Goal: Information Seeking & Learning: Learn about a topic

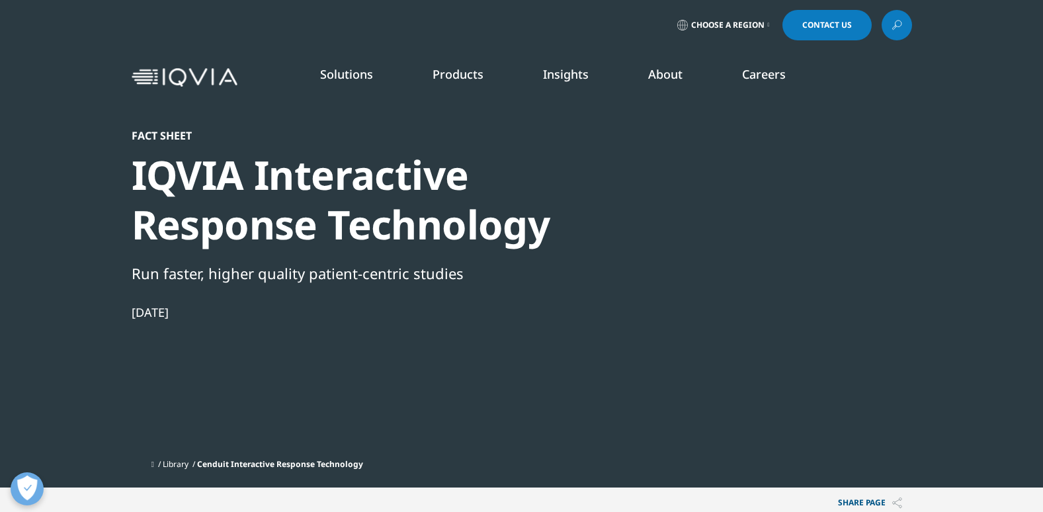
click at [328, 179] on link "Our Story" at bounding box center [404, 178] width 256 height 15
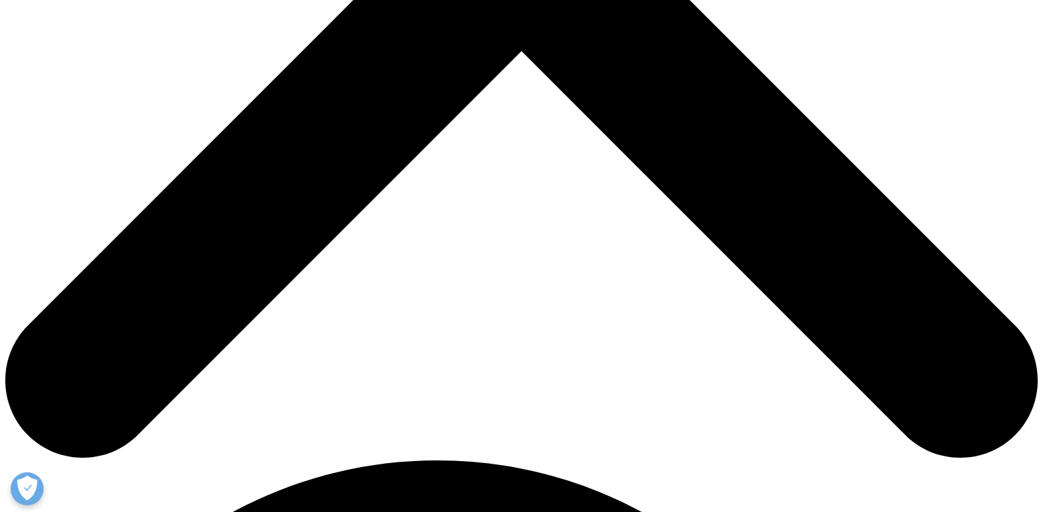
scroll to position [595, 0]
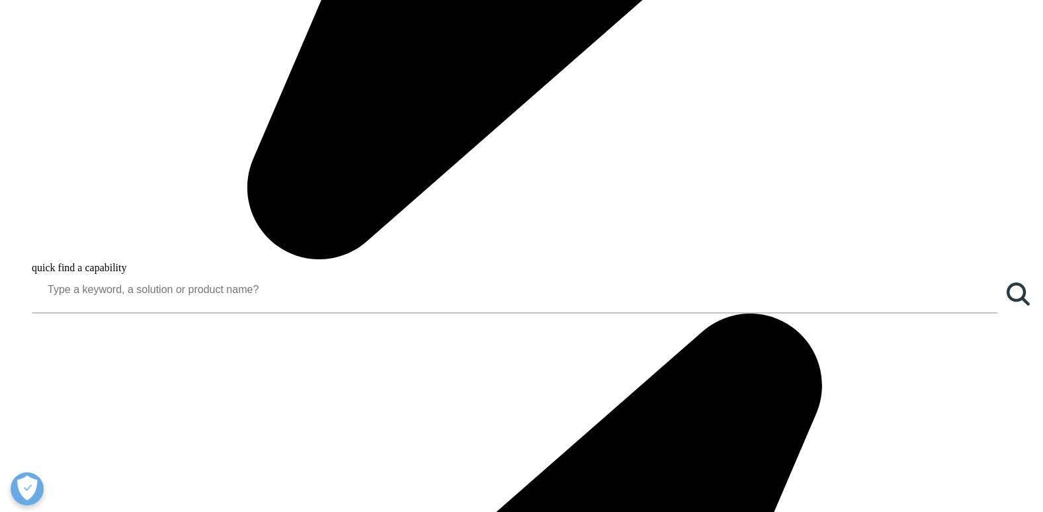
scroll to position [1630, 0]
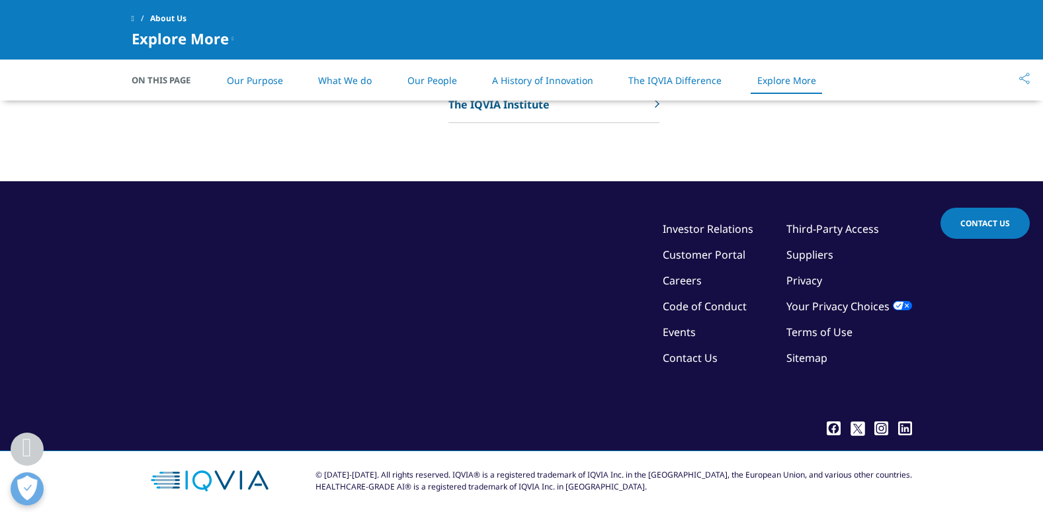
scroll to position [3404, 0]
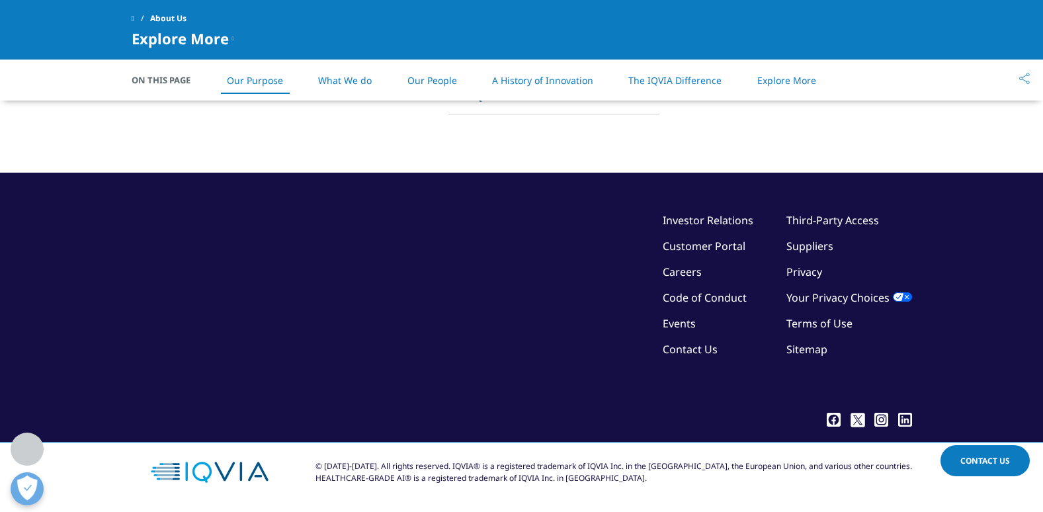
scroll to position [777, 0]
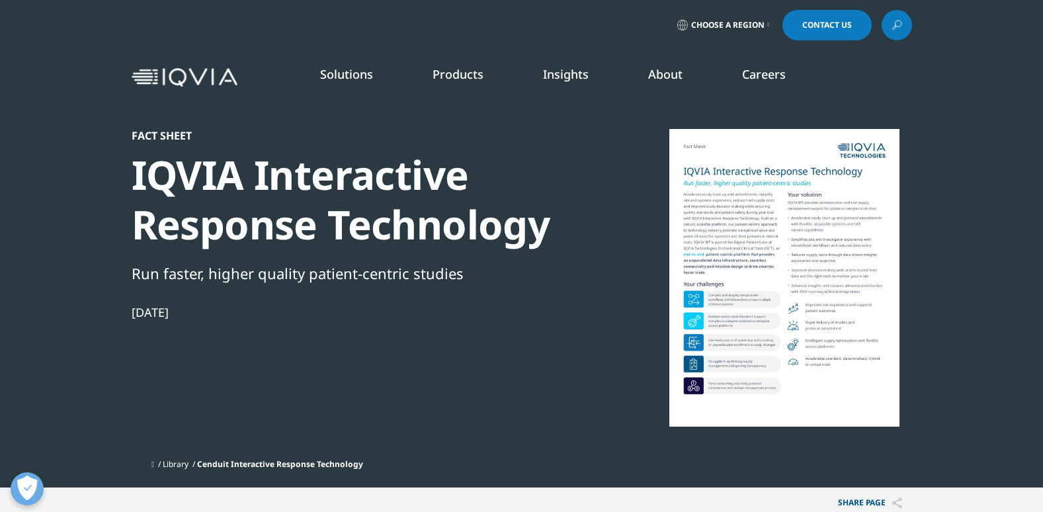
scroll to position [212, 780]
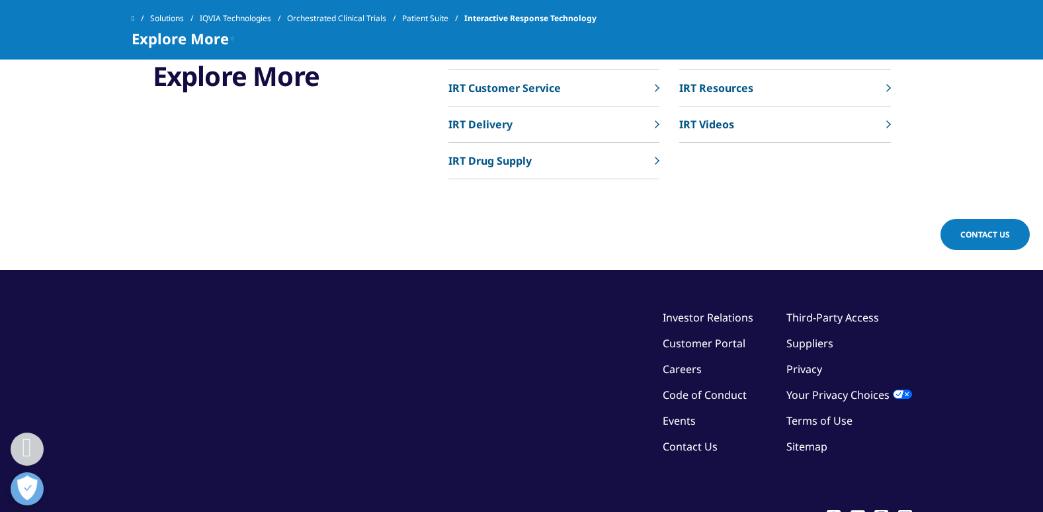
scroll to position [4807, 0]
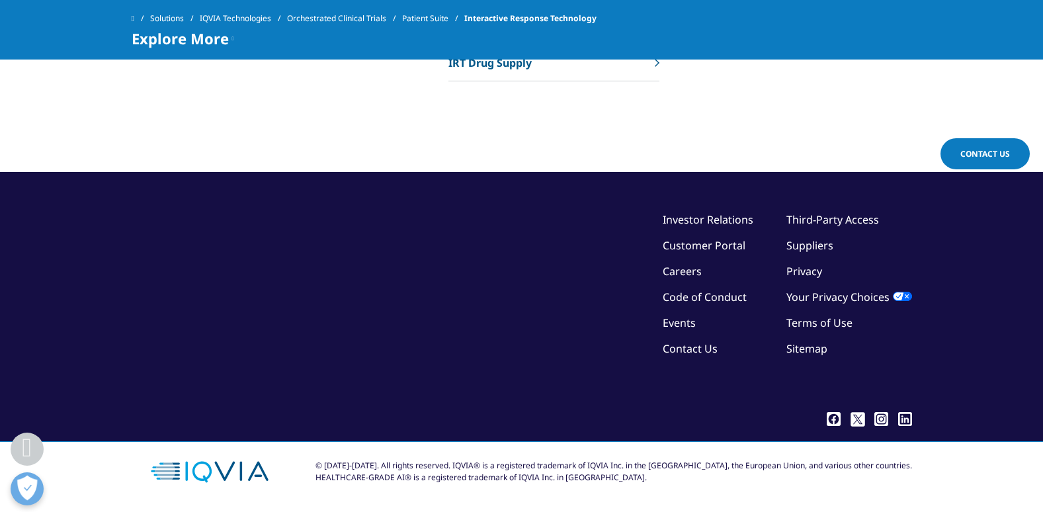
click at [134, 18] on span at bounding box center [133, 18] width 3 height 9
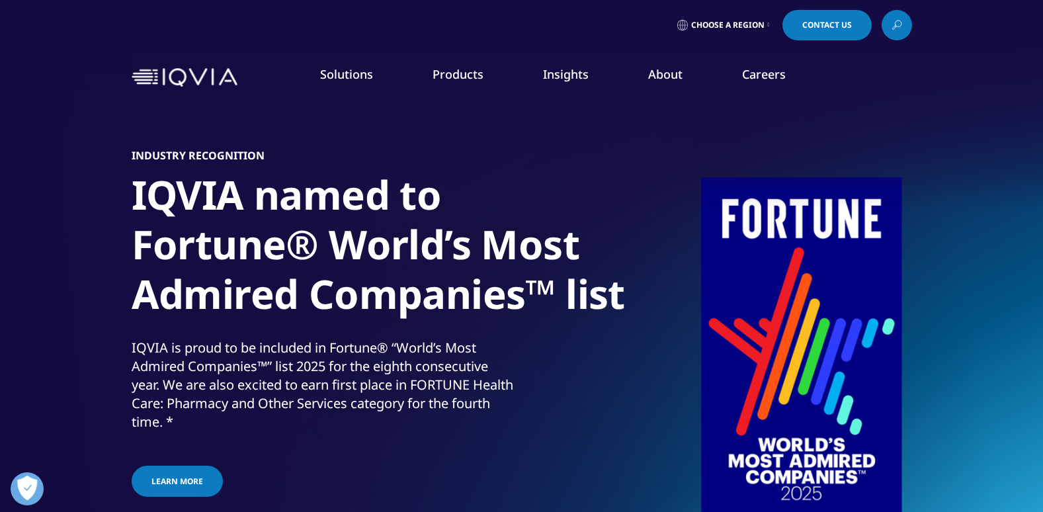
click at [333, 177] on link "Our Story" at bounding box center [404, 178] width 256 height 15
